Goal: Task Accomplishment & Management: Manage account settings

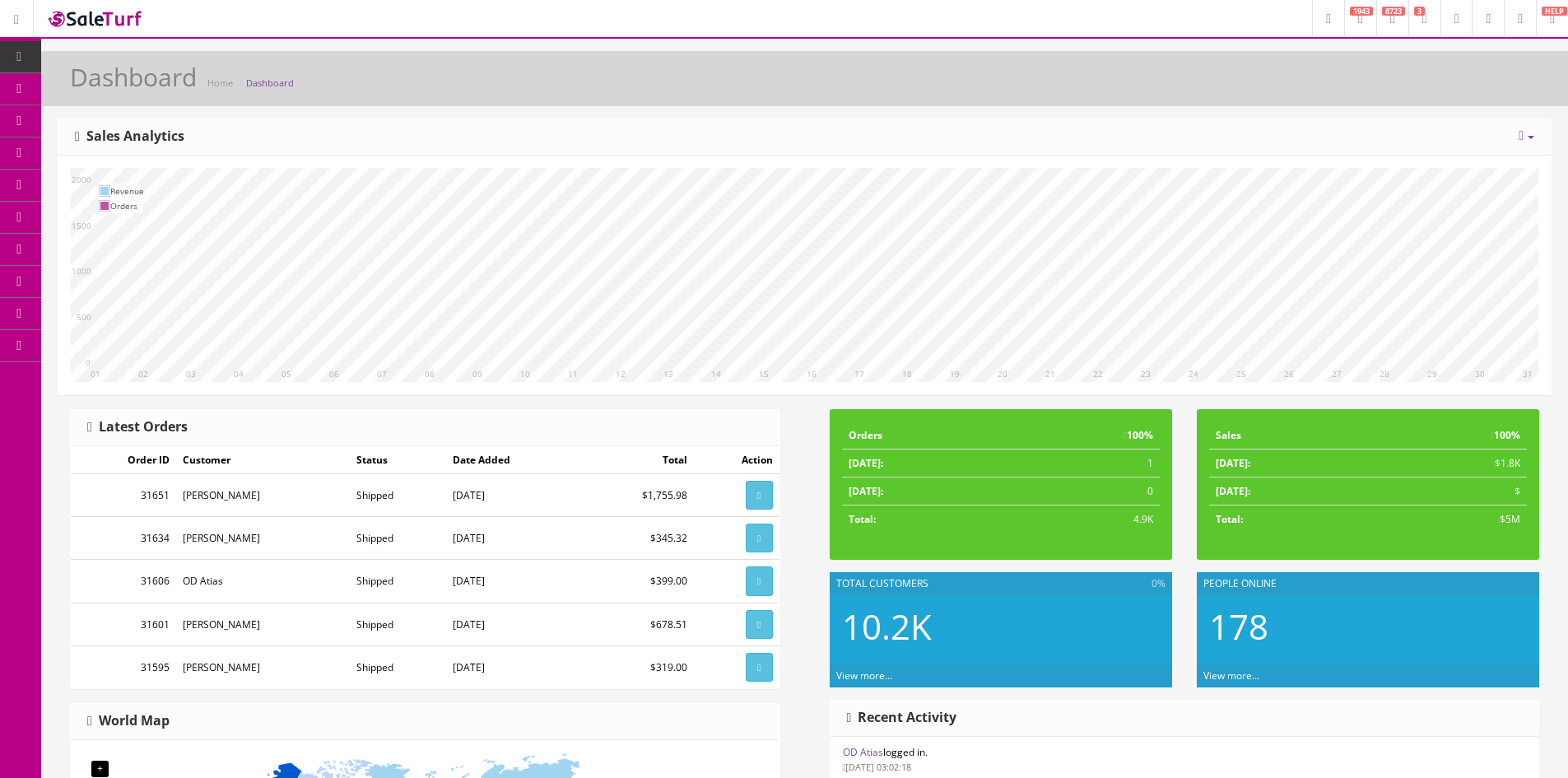
click at [1518, 15] on icon at bounding box center [1520, 19] width 5 height 10
click at [1405, 70] on link "Billing" at bounding box center [1452, 70] width 164 height 19
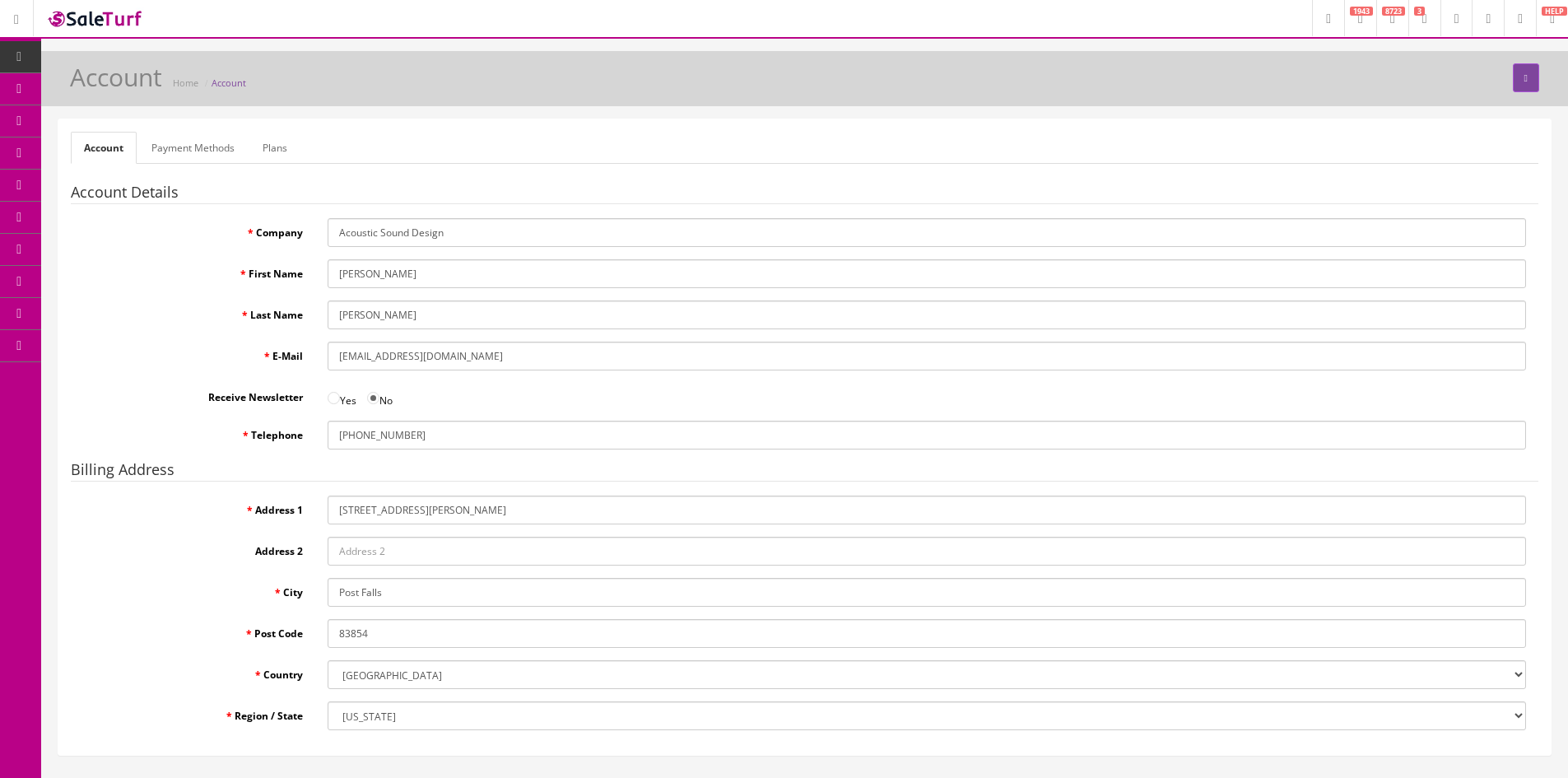
drag, startPoint x: 497, startPoint y: 356, endPoint x: 161, endPoint y: 356, distance: 336.0
click at [161, 356] on div "E-Mail info@acousticsounddesign.com" at bounding box center [805, 356] width 1467 height 29
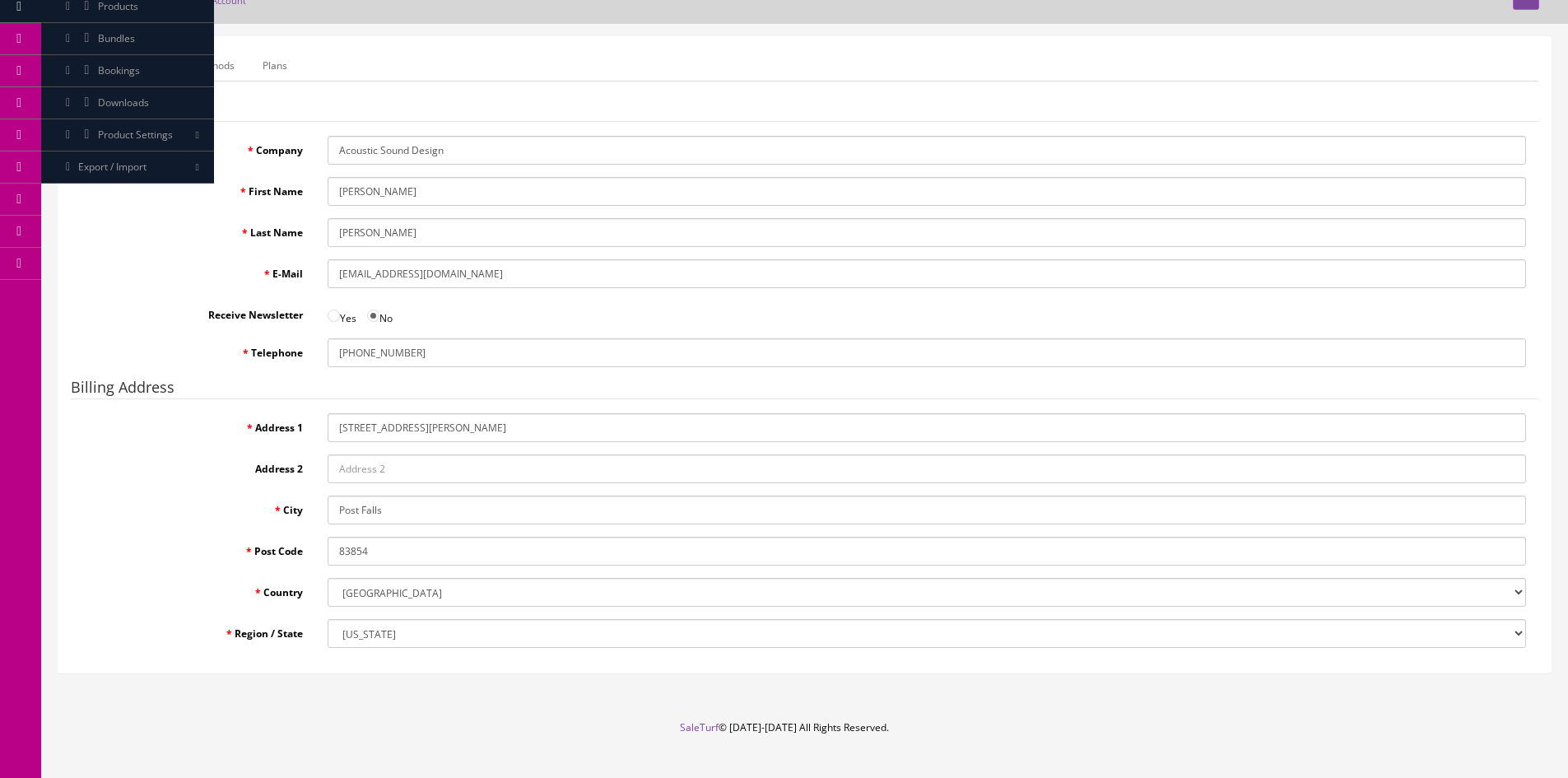
scroll to position [107, 0]
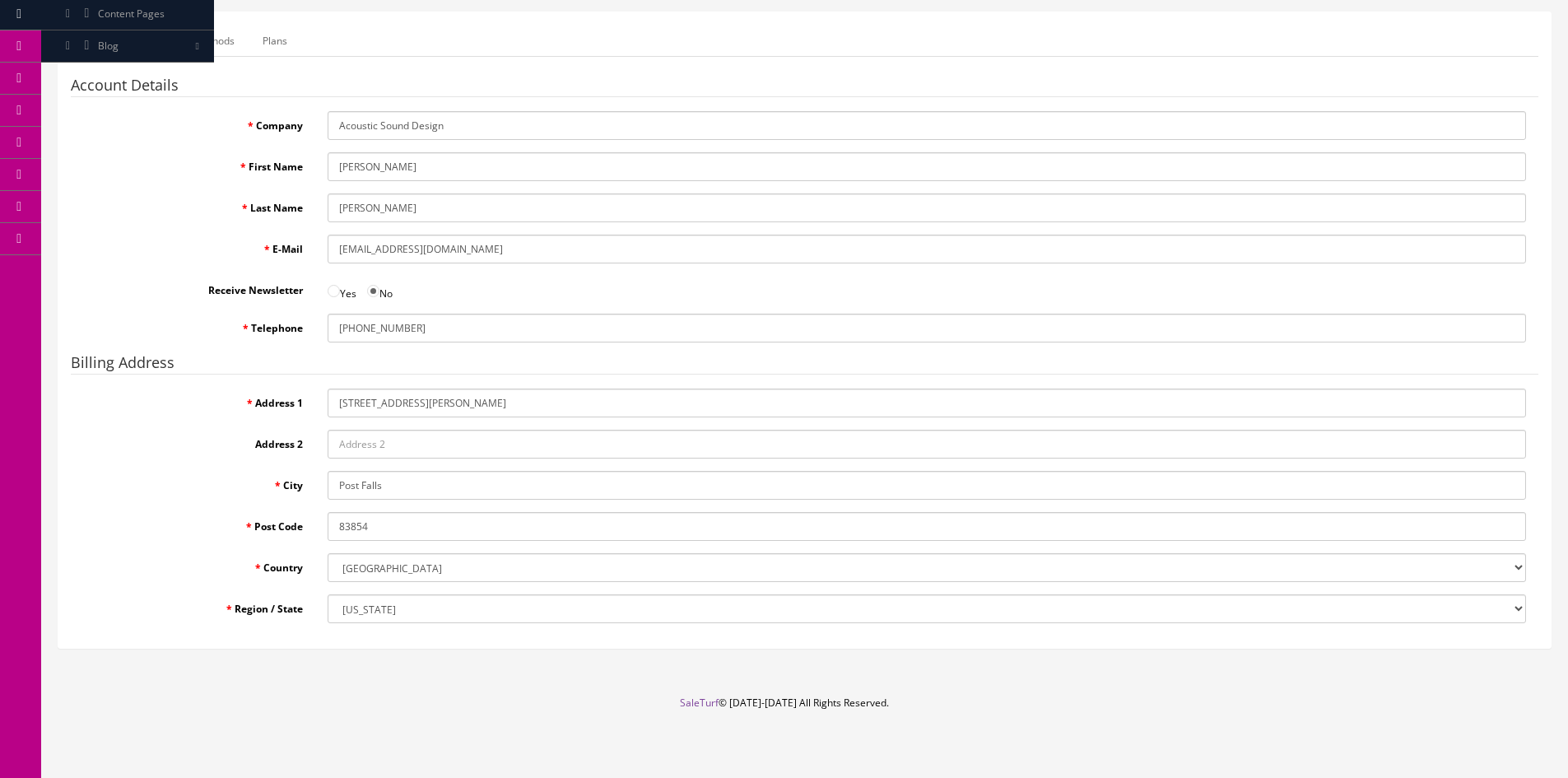
paste input "billing"
type input "billing@acousticsounddesign.com"
click at [1156, 687] on div "Account Home Account Account Payment Methods Plans Account Details Company Acou…" at bounding box center [805, 319] width 1527 height 752
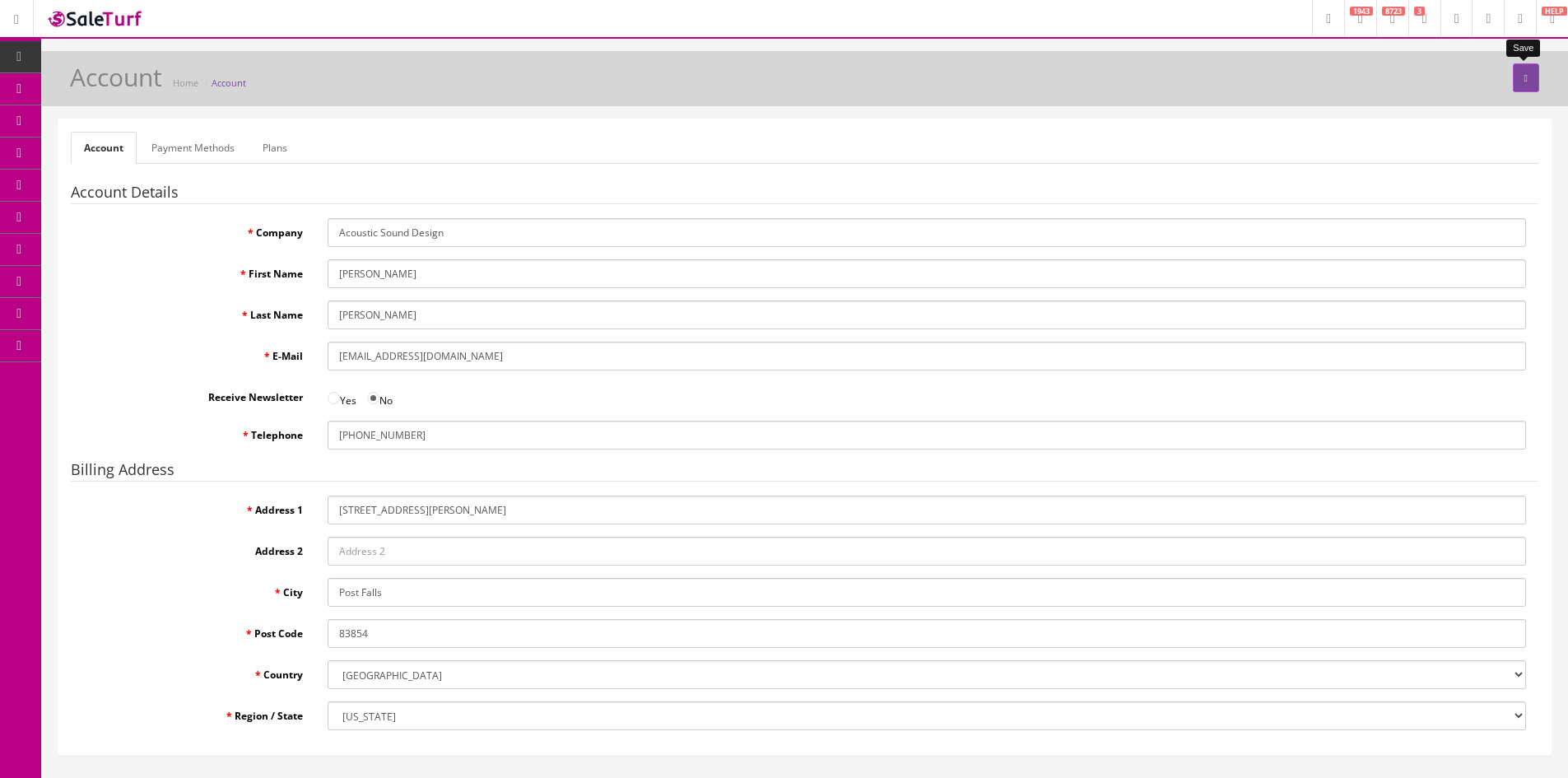
click at [1528, 76] on button "submit" at bounding box center [1526, 78] width 26 height 29
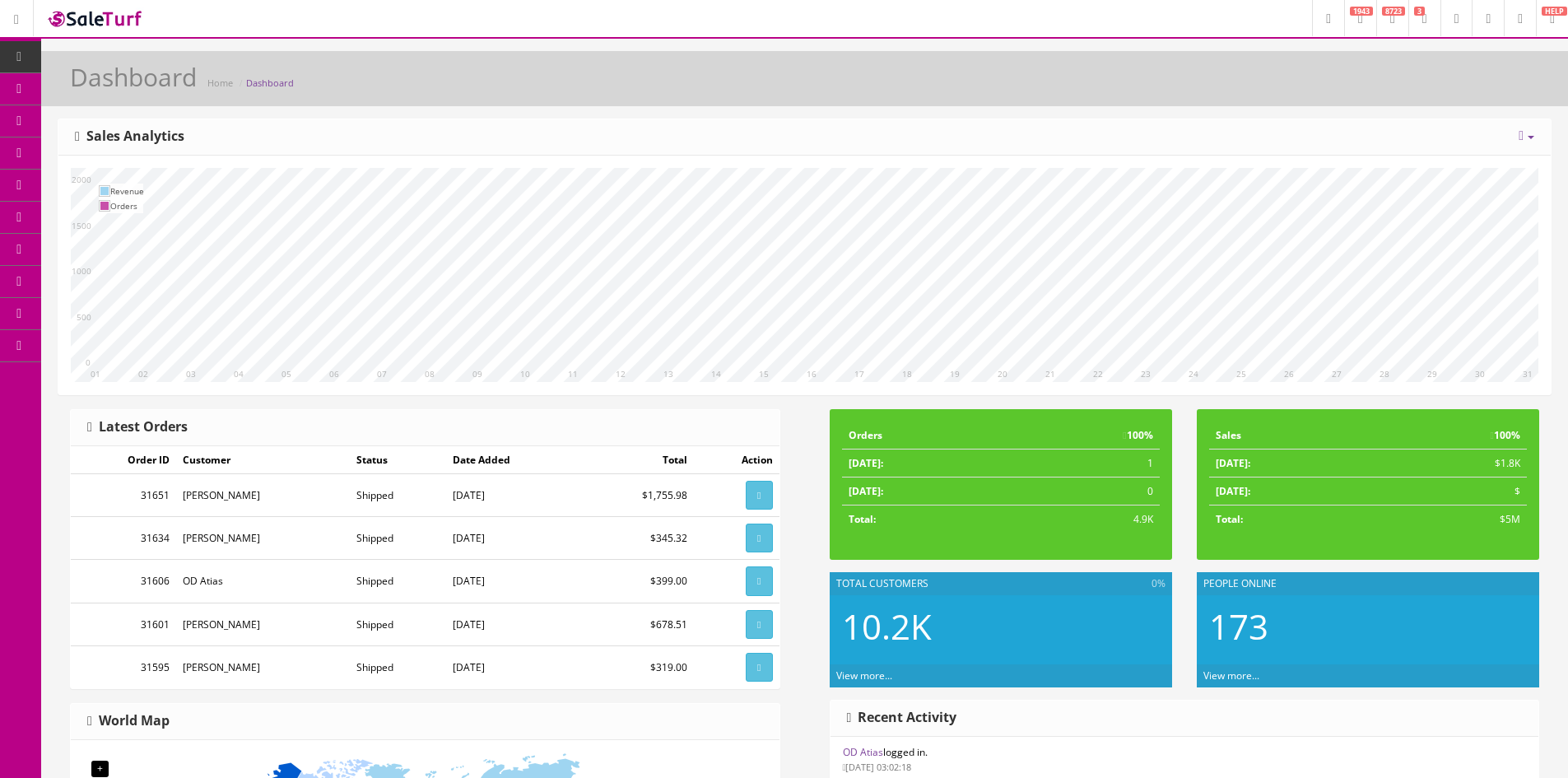
click at [1521, 17] on link at bounding box center [1519, 18] width 32 height 36
click at [1397, 72] on link "Billing" at bounding box center [1452, 70] width 164 height 19
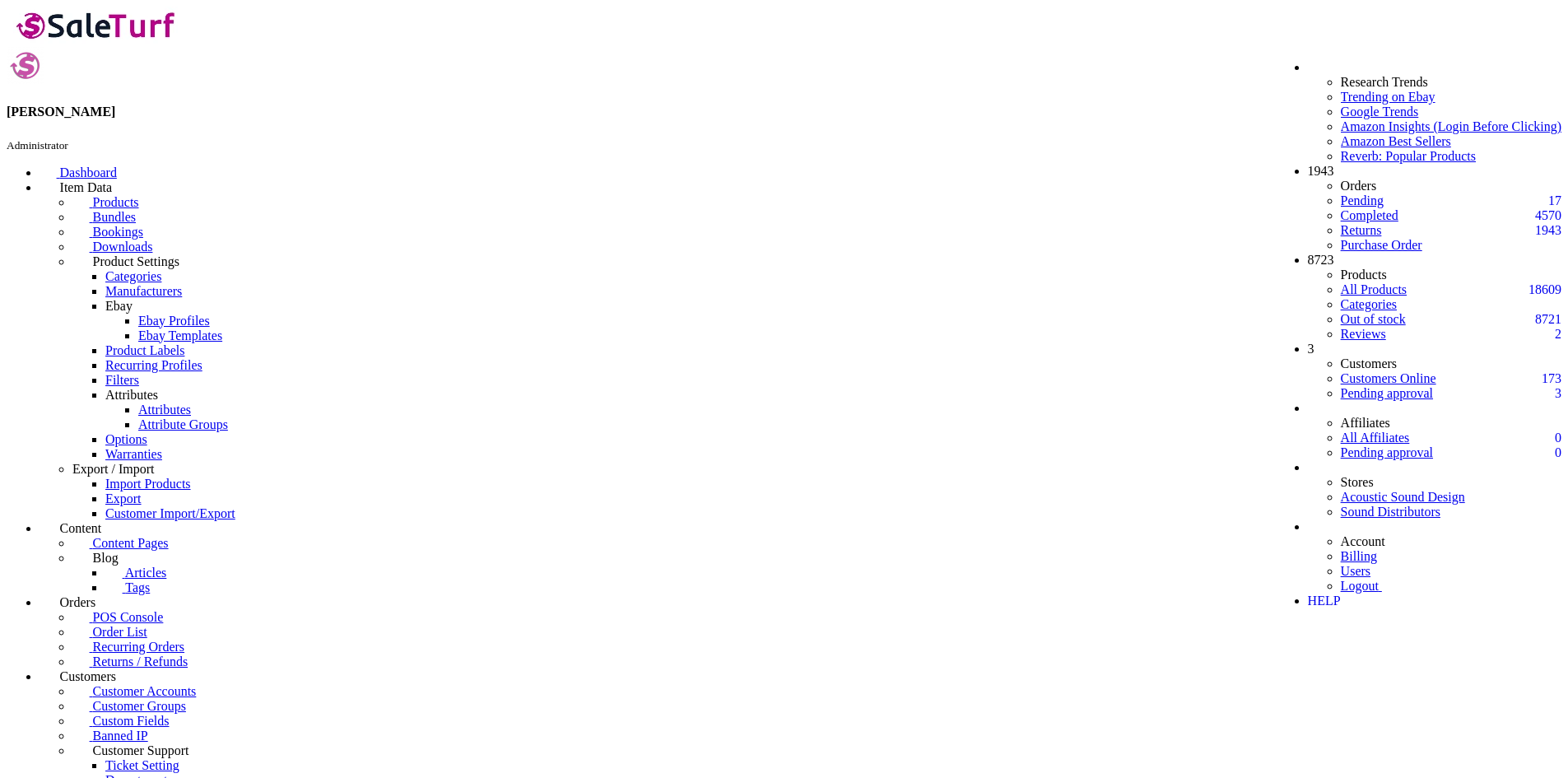
drag, startPoint x: 498, startPoint y: 361, endPoint x: 224, endPoint y: 359, distance: 274.0
type input "billing@acousticsounddesign.com"
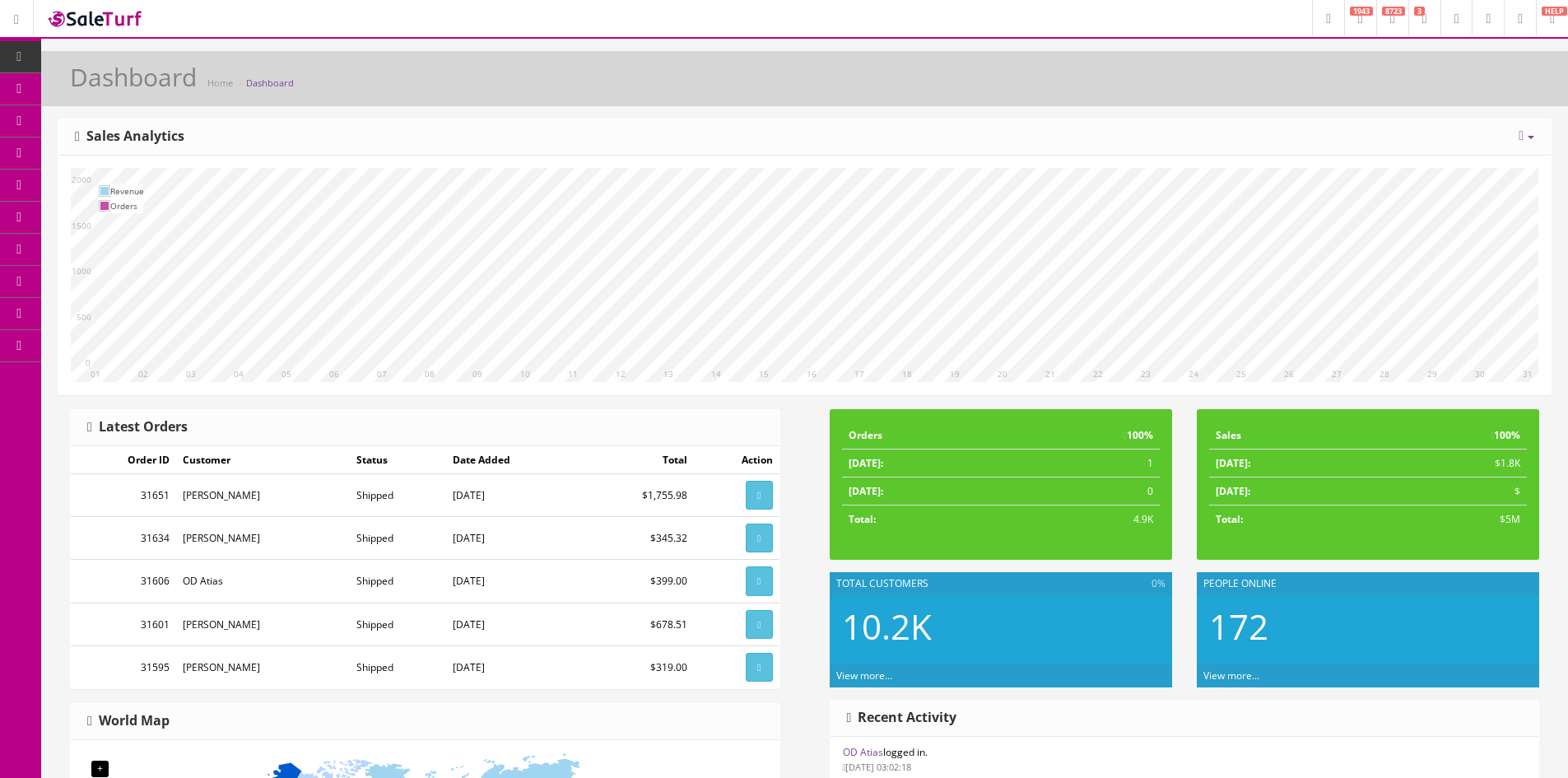
click at [1518, 17] on icon at bounding box center [1520, 19] width 5 height 10
click at [1405, 91] on link "Users" at bounding box center [1452, 89] width 164 height 19
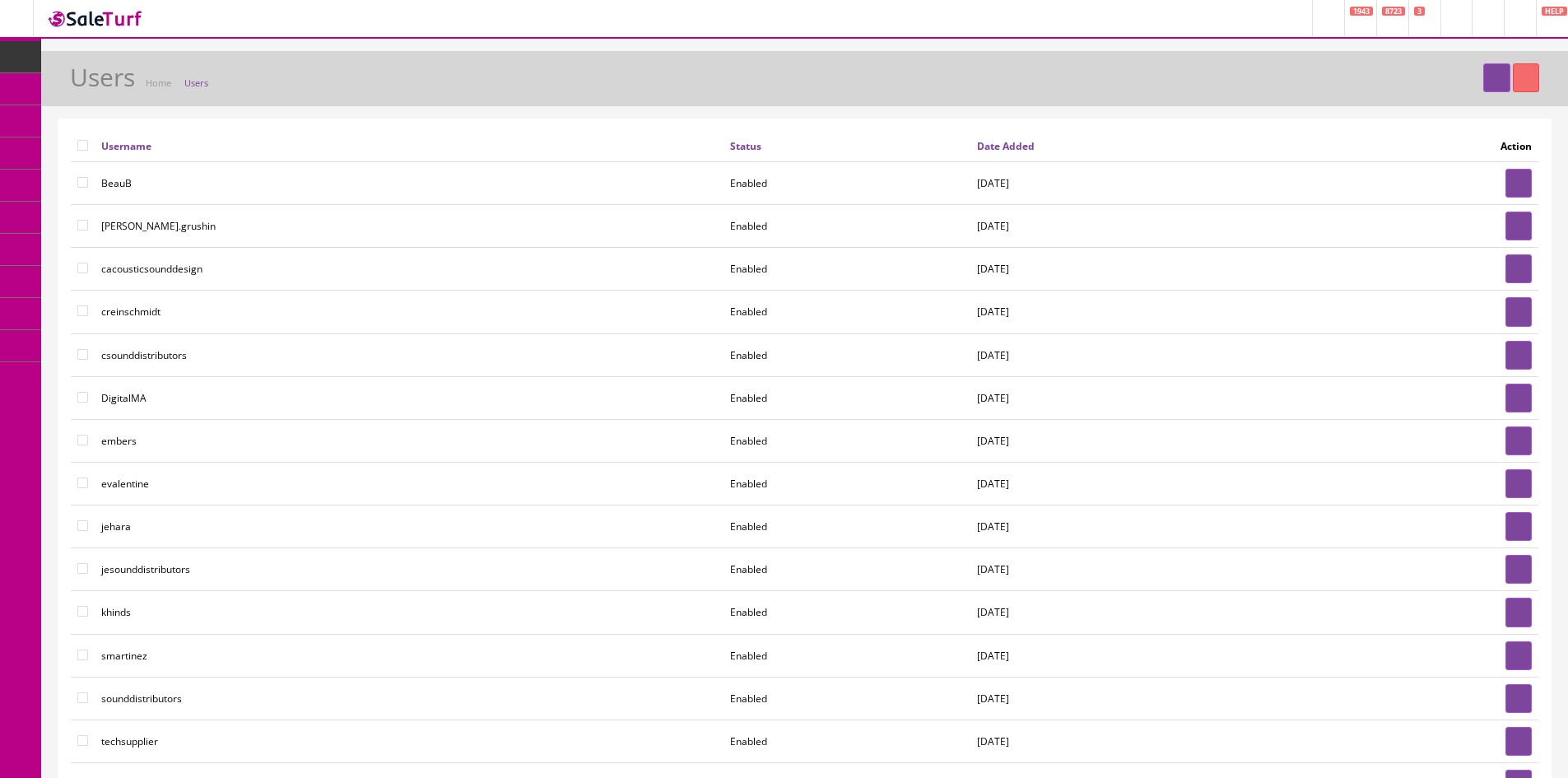
click at [1518, 21] on icon at bounding box center [1520, 19] width 5 height 10
click at [1407, 73] on link "Billing" at bounding box center [1452, 70] width 164 height 19
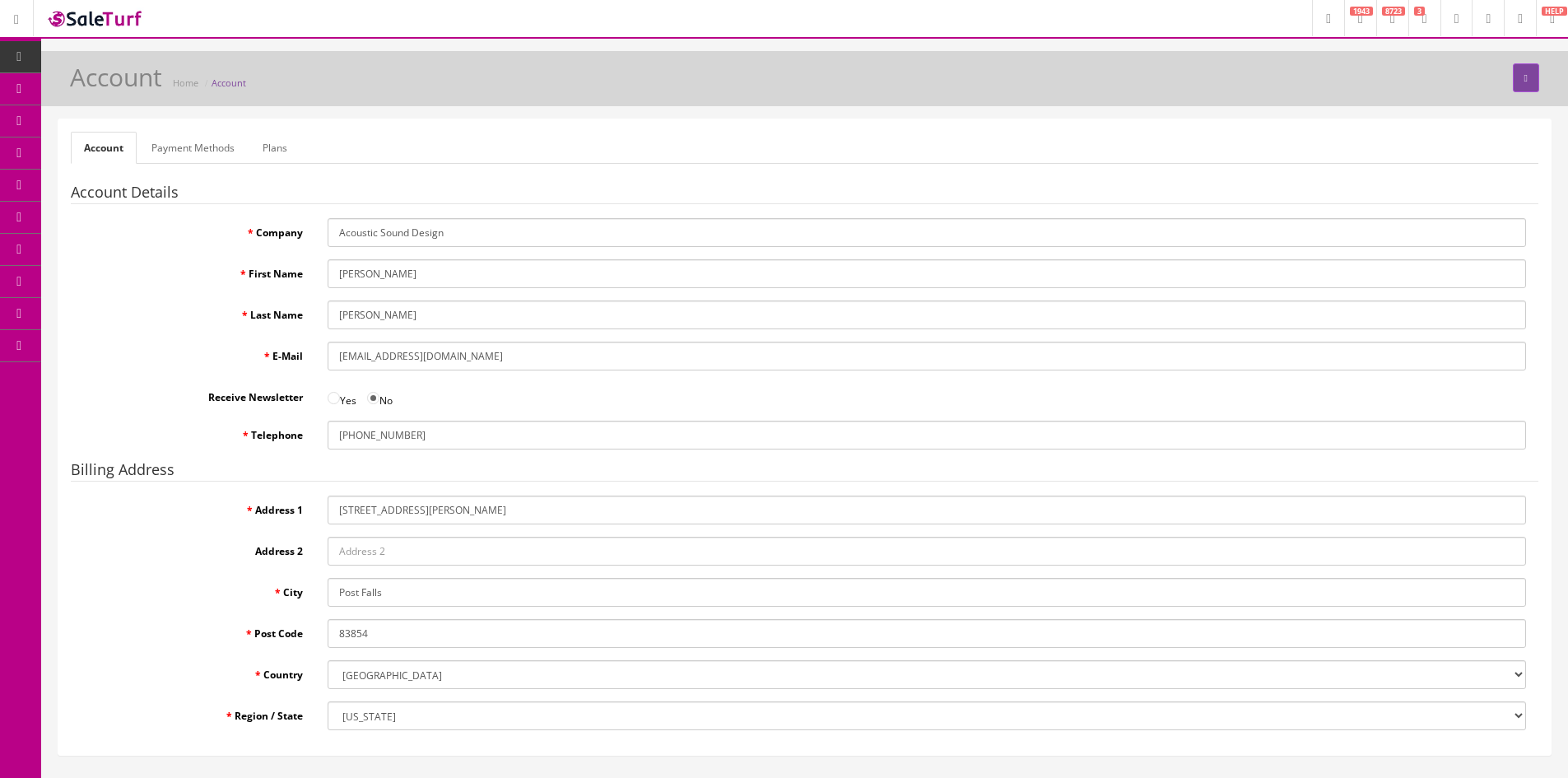
scroll to position [107, 0]
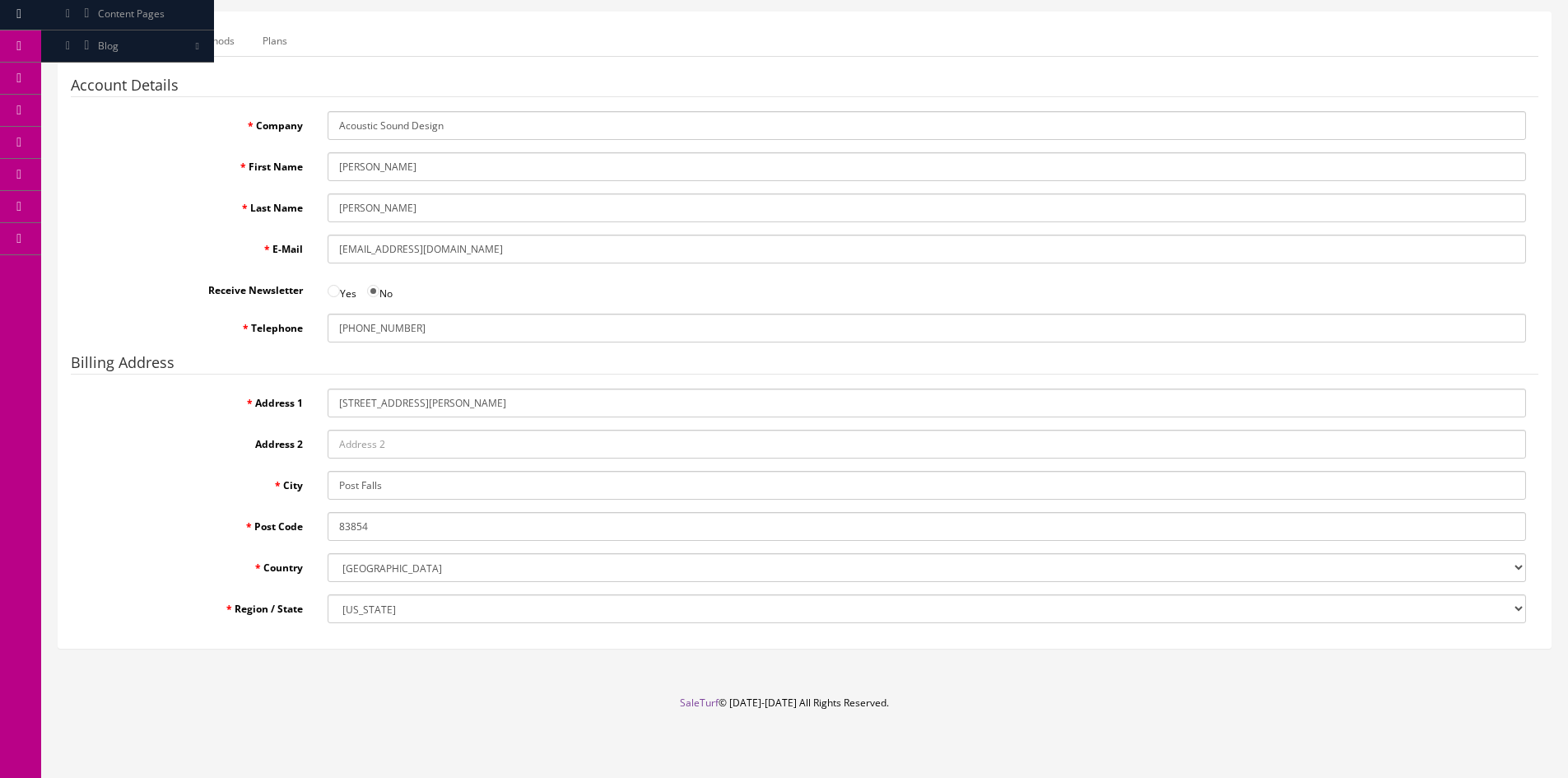
click at [207, 36] on link "Payment Methods" at bounding box center [193, 40] width 110 height 32
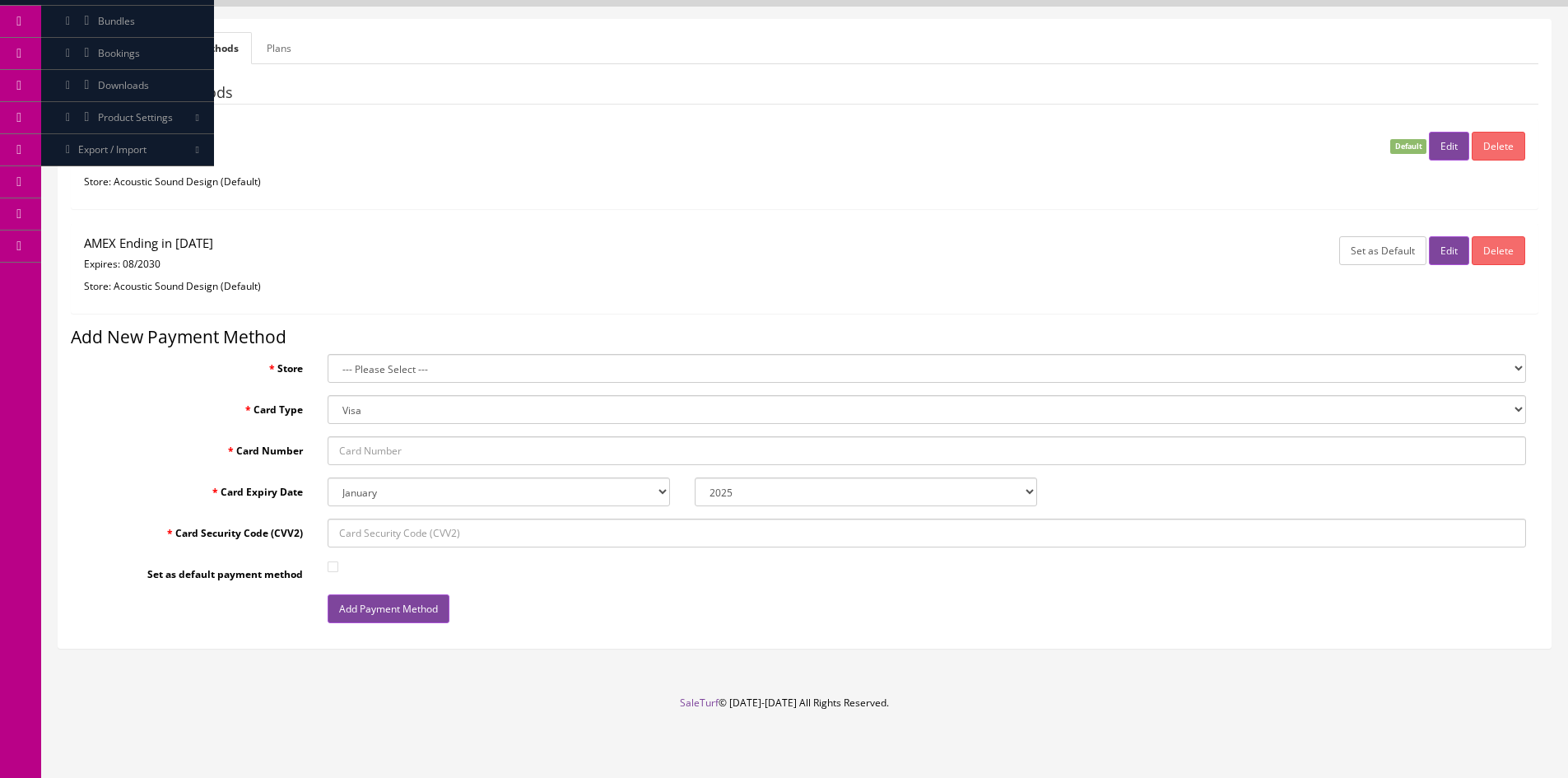
click at [272, 46] on link "Plans" at bounding box center [279, 48] width 51 height 32
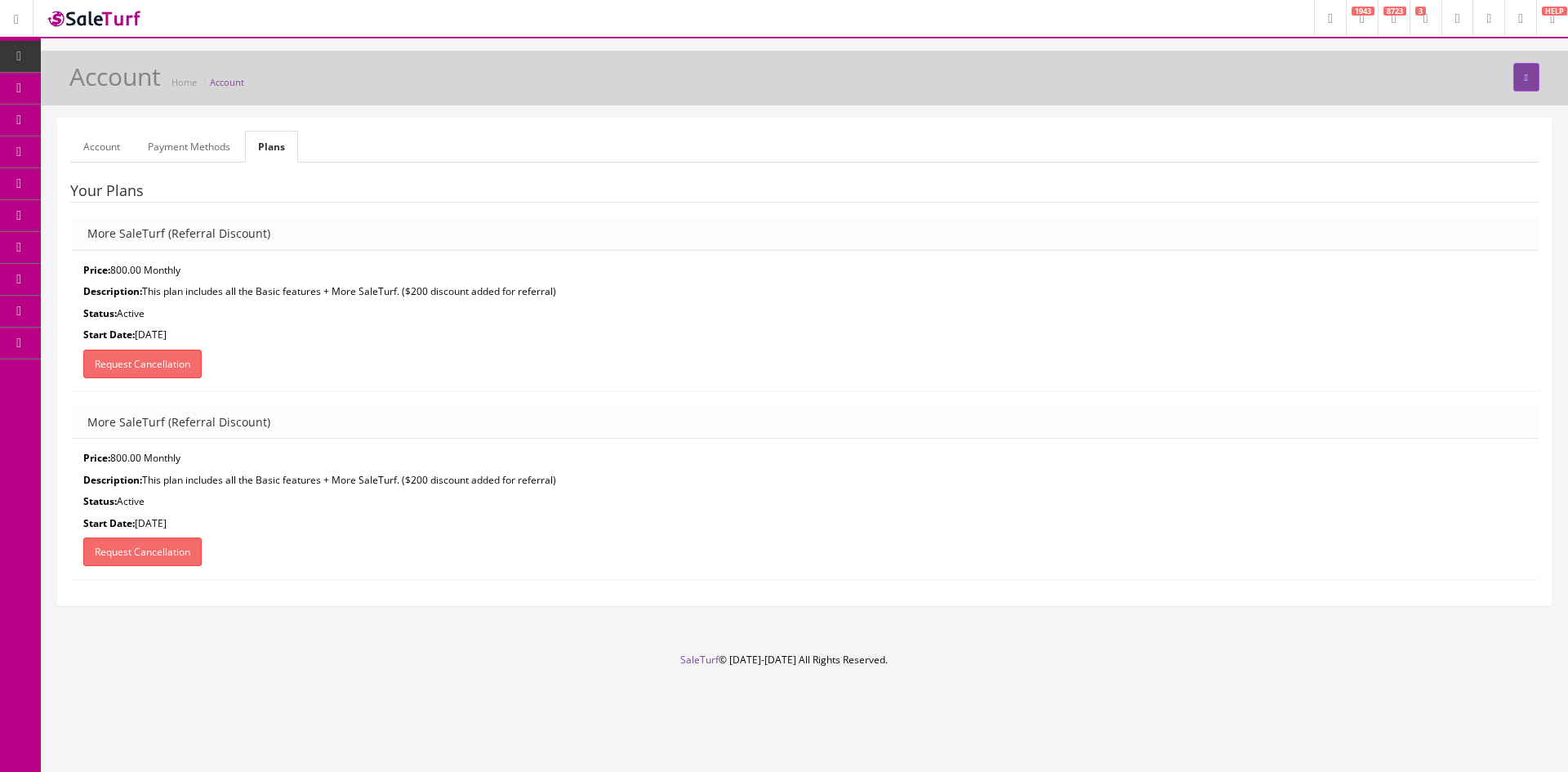
click at [93, 146] on link "Account" at bounding box center [102, 147] width 63 height 32
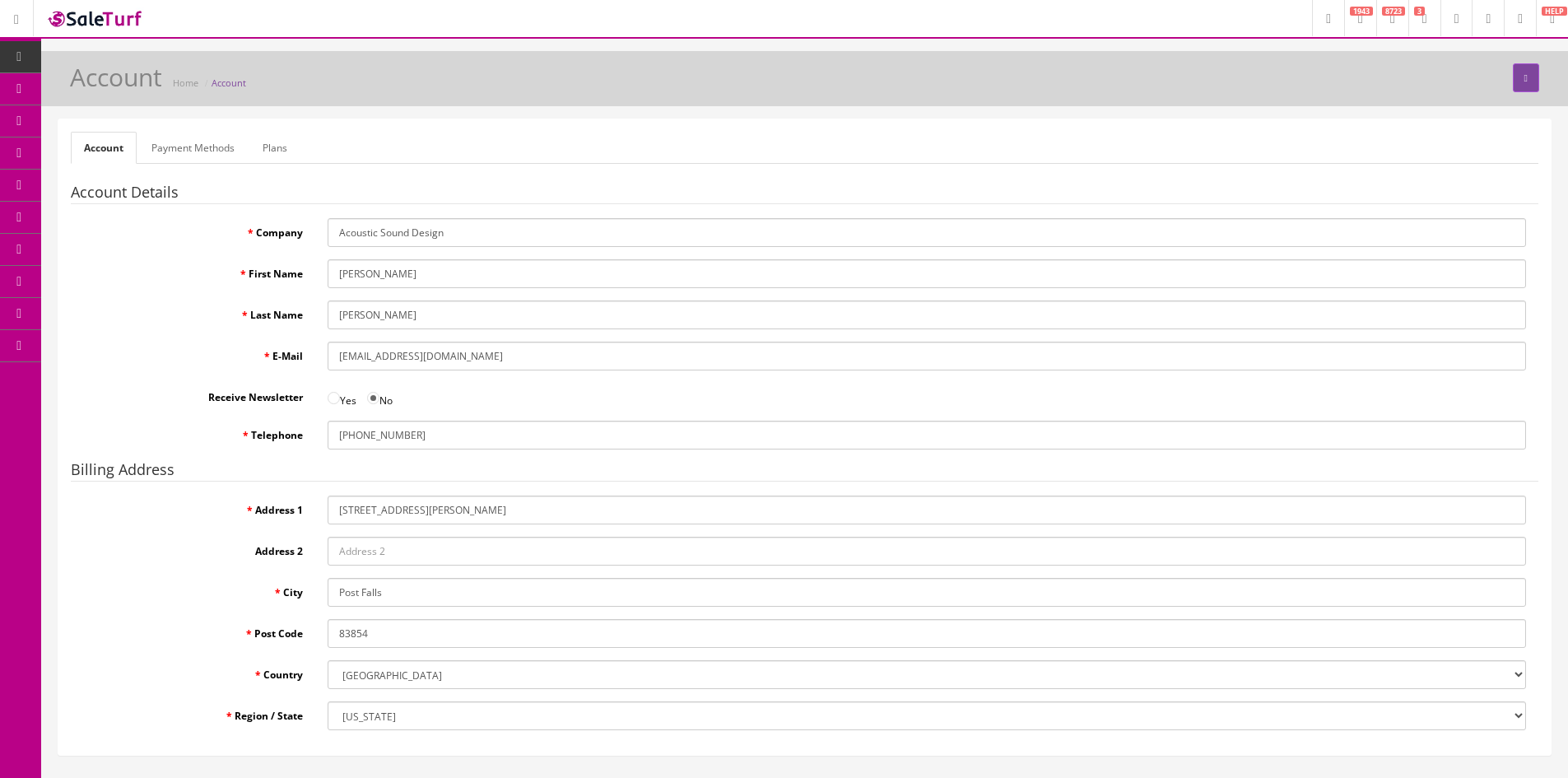
click at [1518, 18] on icon at bounding box center [1520, 19] width 5 height 10
click at [1400, 107] on span "Logout" at bounding box center [1403, 108] width 31 height 14
